Goal: Task Accomplishment & Management: Manage account settings

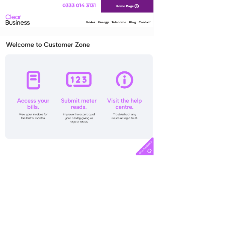
type input "Goldenlionrainford@gmail.com"
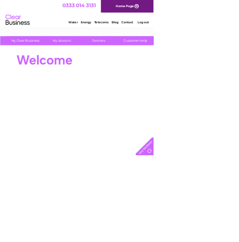
click at [103, 70] on link "My Account" at bounding box center [96, 63] width 62 height 14
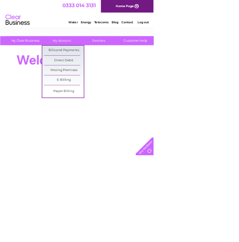
click at [103, 75] on link "Bills and Payments" at bounding box center [99, 78] width 62 height 15
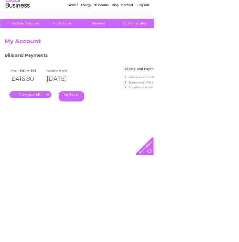
scroll to position [27, 0]
